Goal: Information Seeking & Learning: Learn about a topic

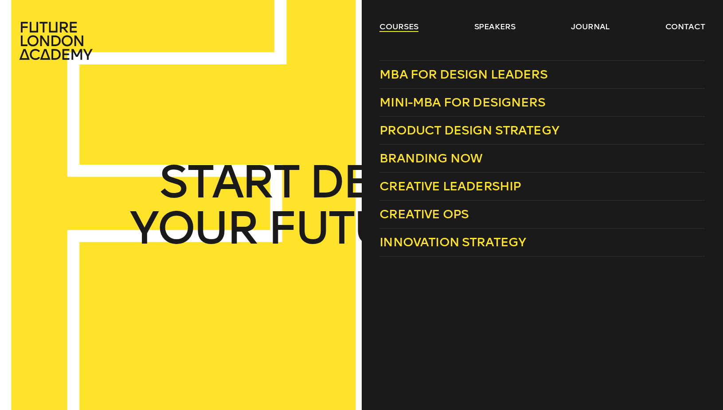
click at [411, 30] on link "courses" at bounding box center [398, 26] width 39 height 11
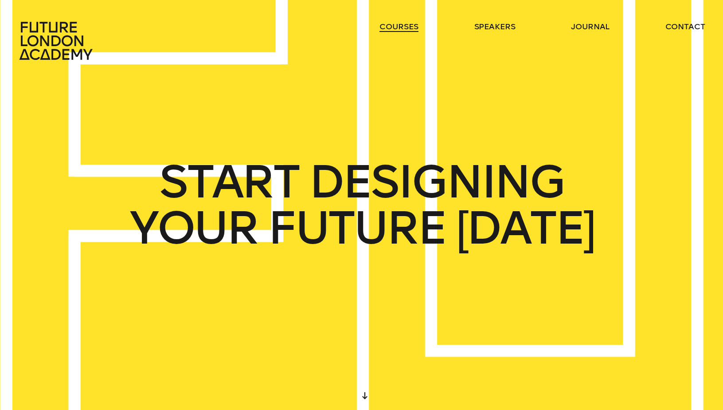
click at [411, 30] on link "courses" at bounding box center [398, 26] width 39 height 11
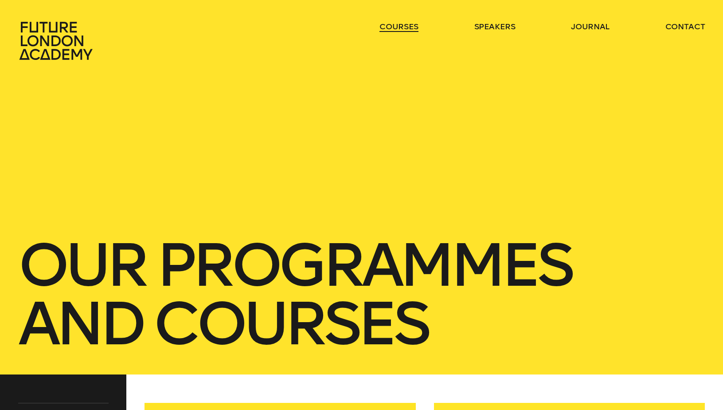
click at [406, 27] on link "courses" at bounding box center [398, 26] width 39 height 11
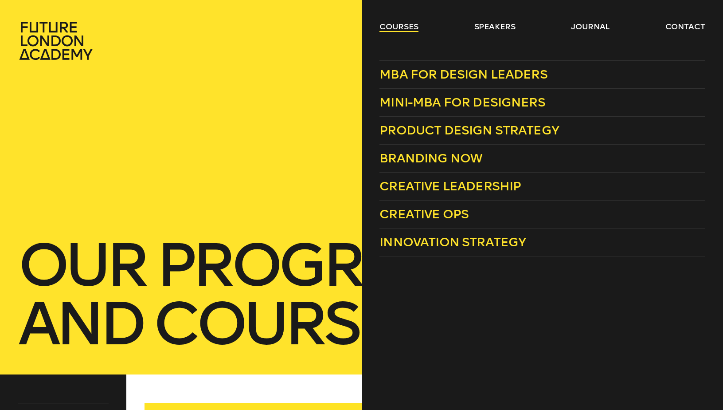
click at [410, 29] on link "courses" at bounding box center [398, 26] width 39 height 11
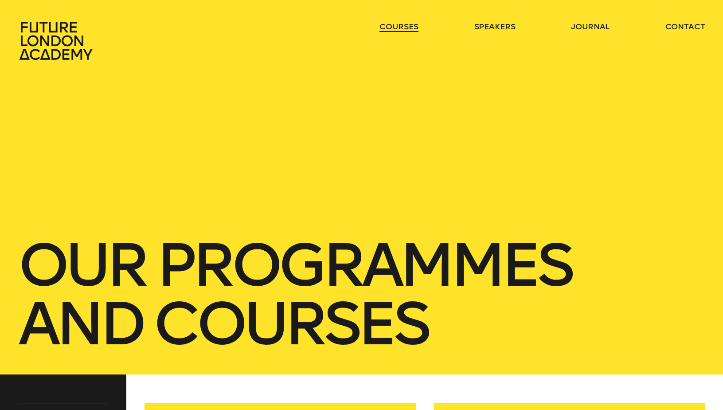
click at [410, 29] on link "courses" at bounding box center [398, 26] width 39 height 11
drag, startPoint x: 406, startPoint y: 95, endPoint x: 412, endPoint y: 22, distance: 72.9
click at [406, 95] on div "our Programmes and courses" at bounding box center [361, 187] width 723 height 374
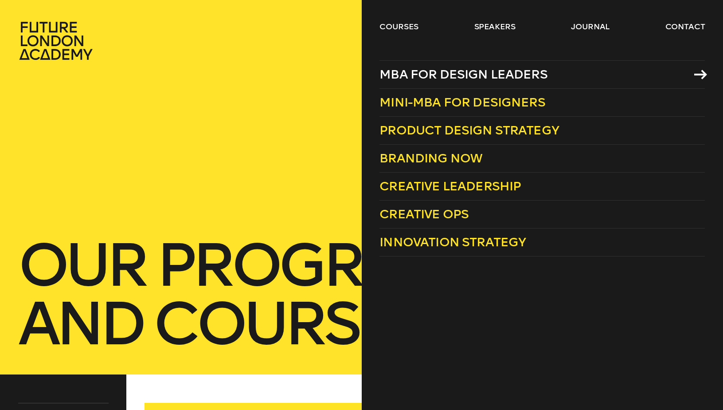
click at [415, 76] on span "MBA for Design Leaders" at bounding box center [463, 74] width 168 height 15
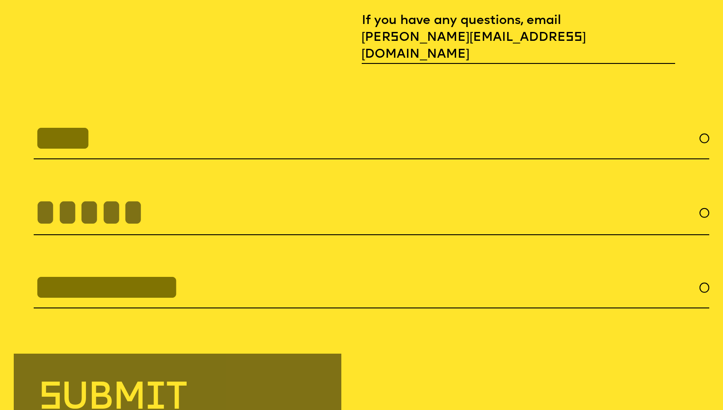
scroll to position [2666, 0]
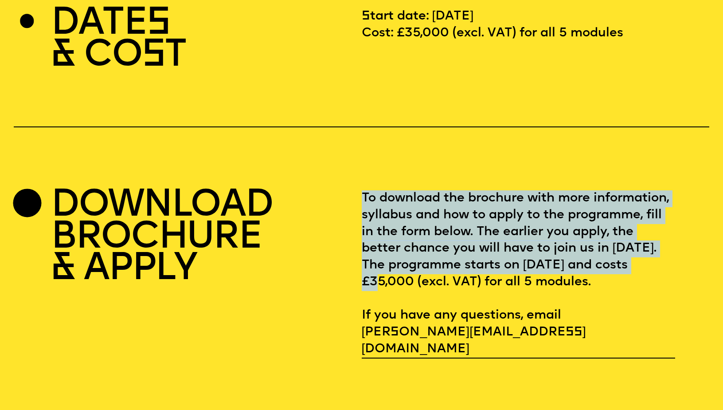
drag, startPoint x: 363, startPoint y: 260, endPoint x: 598, endPoint y: 253, distance: 235.0
click at [599, 253] on section "DOWNLOAD BROCHURE & APPLY To download the brochure with more information, sylla…" at bounding box center [362, 269] width 696 height 176
click at [595, 269] on p "To download the brochure with more information, syllabus and how to apply to th…" at bounding box center [519, 273] width 314 height 167
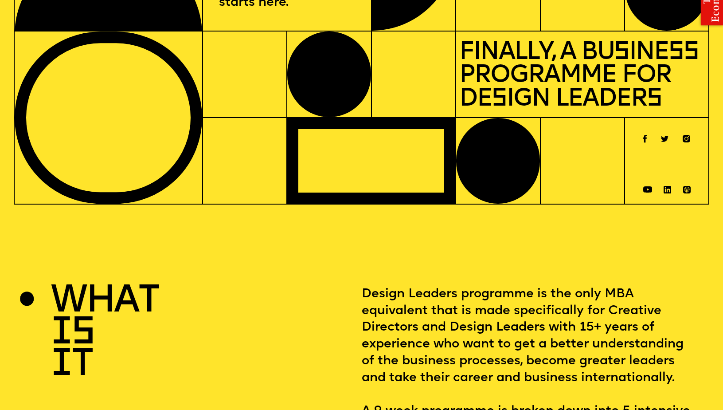
scroll to position [0, 0]
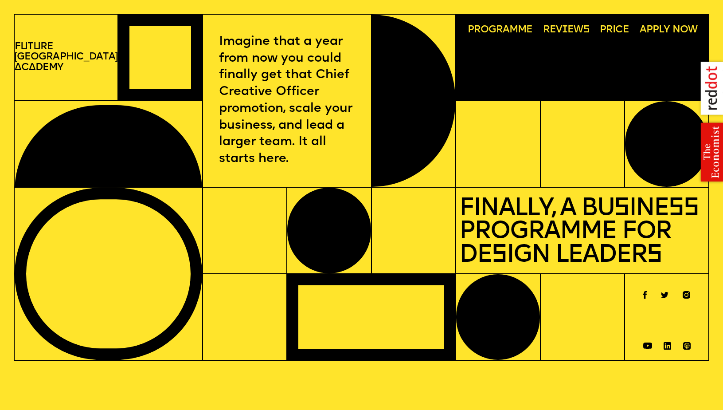
click at [512, 70] on div "Programme Rev i ews Price Apply now" at bounding box center [582, 57] width 253 height 86
click at [503, 27] on span "Programme" at bounding box center [500, 30] width 65 height 10
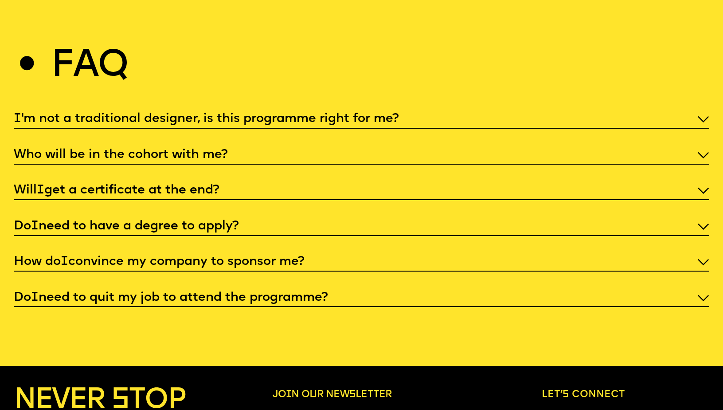
scroll to position [3427, 0]
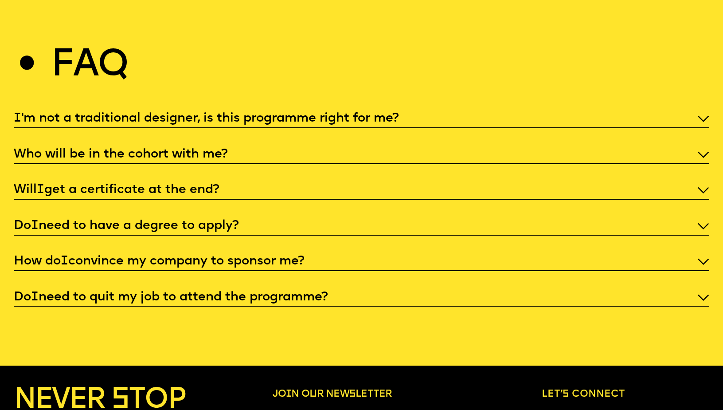
click at [168, 182] on p "Will I get a certificate at the end?" at bounding box center [362, 190] width 696 height 17
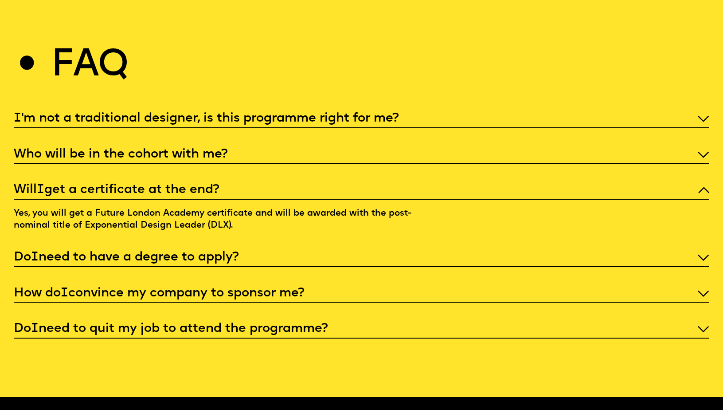
click at [57, 199] on p "Yes, you will get a Future London Academy certificate and will be awarded with …" at bounding box center [216, 214] width 405 height 31
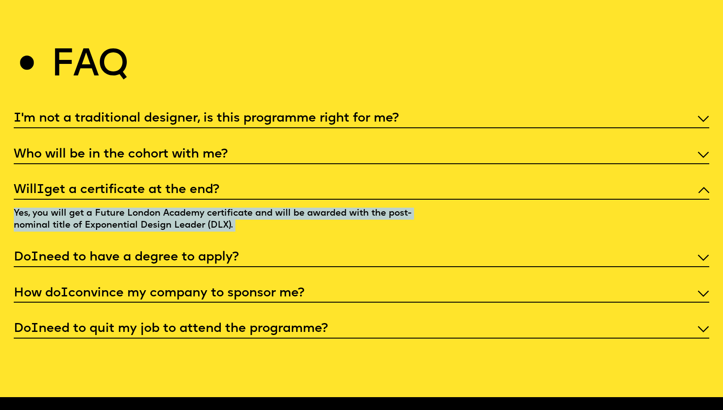
click at [57, 199] on p "Yes, you will get a Future London Academy certificate and will be awarded with …" at bounding box center [216, 214] width 405 height 31
click at [265, 203] on p "Yes, you will get a Future London Academy certificate and will be awarded with …" at bounding box center [216, 214] width 405 height 31
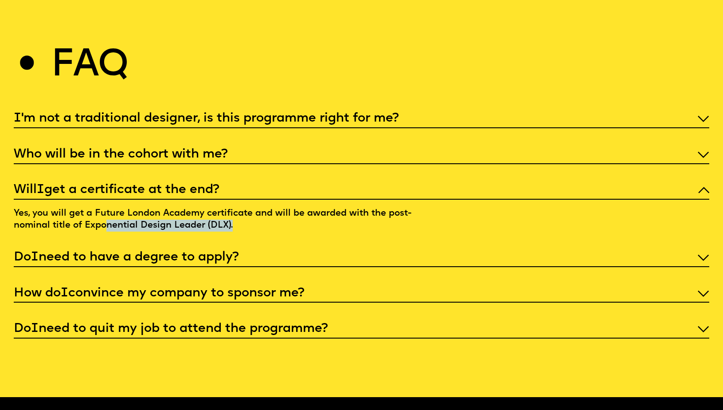
drag, startPoint x: 107, startPoint y: 204, endPoint x: 245, endPoint y: 203, distance: 137.9
click at [245, 203] on p "Yes, you will get a Future London Academy certificate and will be awarded with …" at bounding box center [216, 214] width 405 height 31
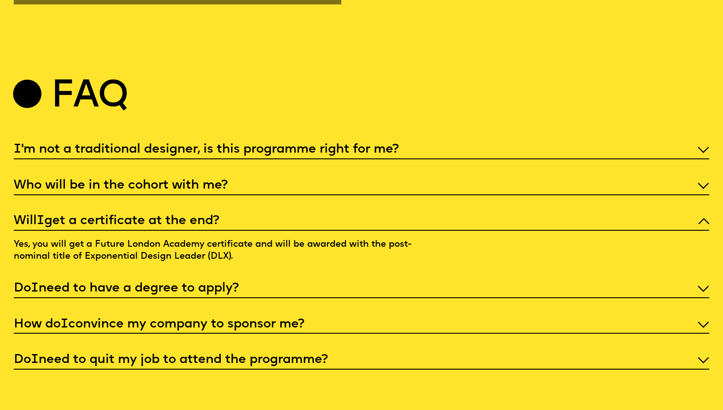
scroll to position [3387, 0]
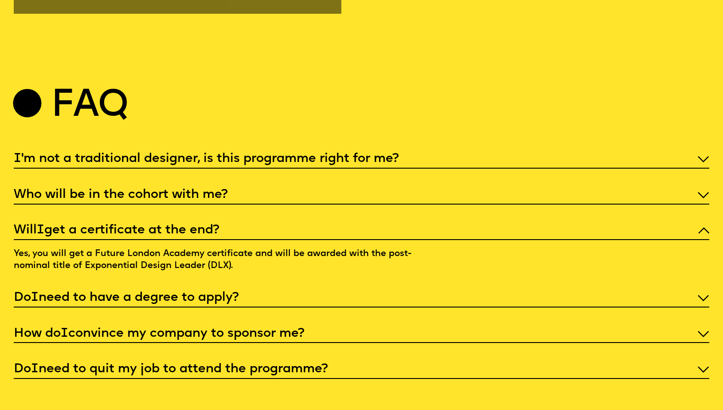
click at [219, 187] on p "Who will be in the cohort with me?" at bounding box center [362, 195] width 696 height 17
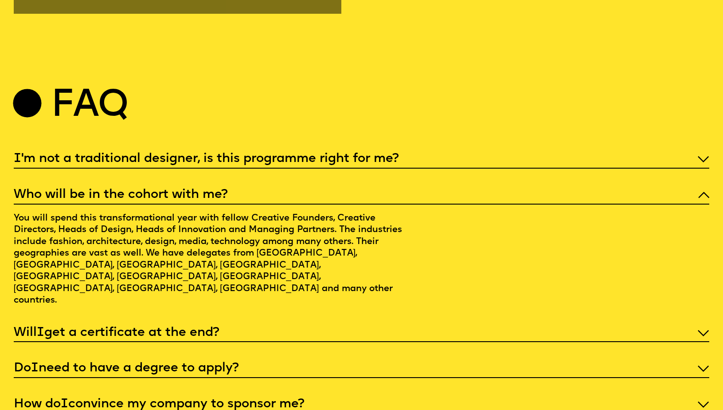
click at [223, 151] on p "I 'm not a traditional designer, is this programme right for me?" at bounding box center [362, 159] width 696 height 17
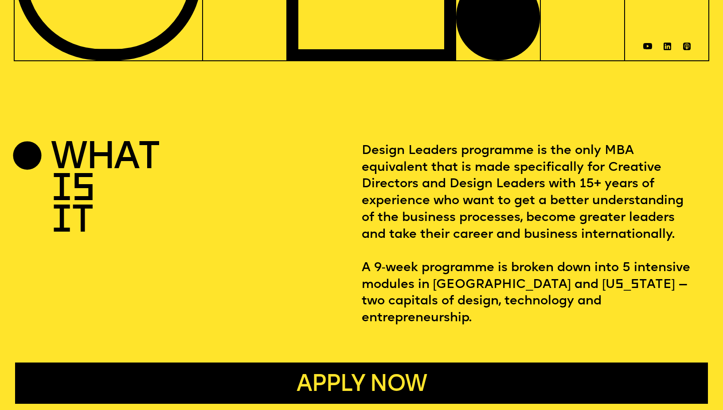
scroll to position [300, 0]
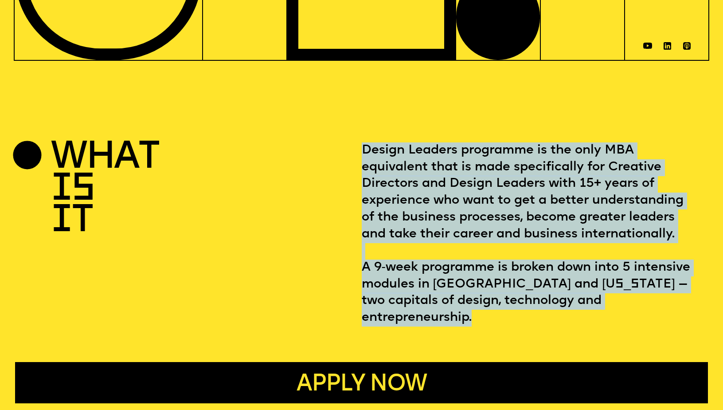
drag, startPoint x: 340, startPoint y: 270, endPoint x: 627, endPoint y: 300, distance: 288.8
click at [627, 300] on section "what i s i t Design Leaders programme is the only MBA equivalent that is made s…" at bounding box center [362, 234] width 696 height 184
click at [627, 300] on p "Design Leaders programme is the only MBA equivalent that is made specifically f…" at bounding box center [529, 234] width 335 height 184
